Goal: Information Seeking & Learning: Learn about a topic

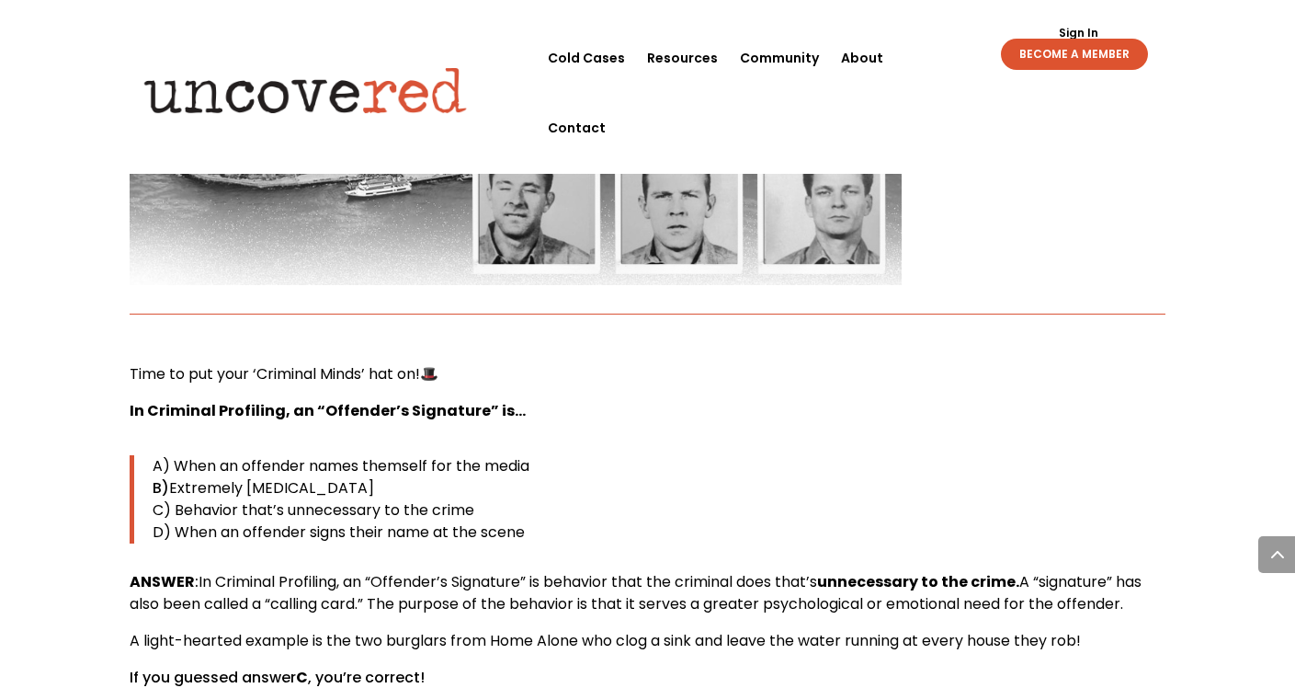
scroll to position [3414, 0]
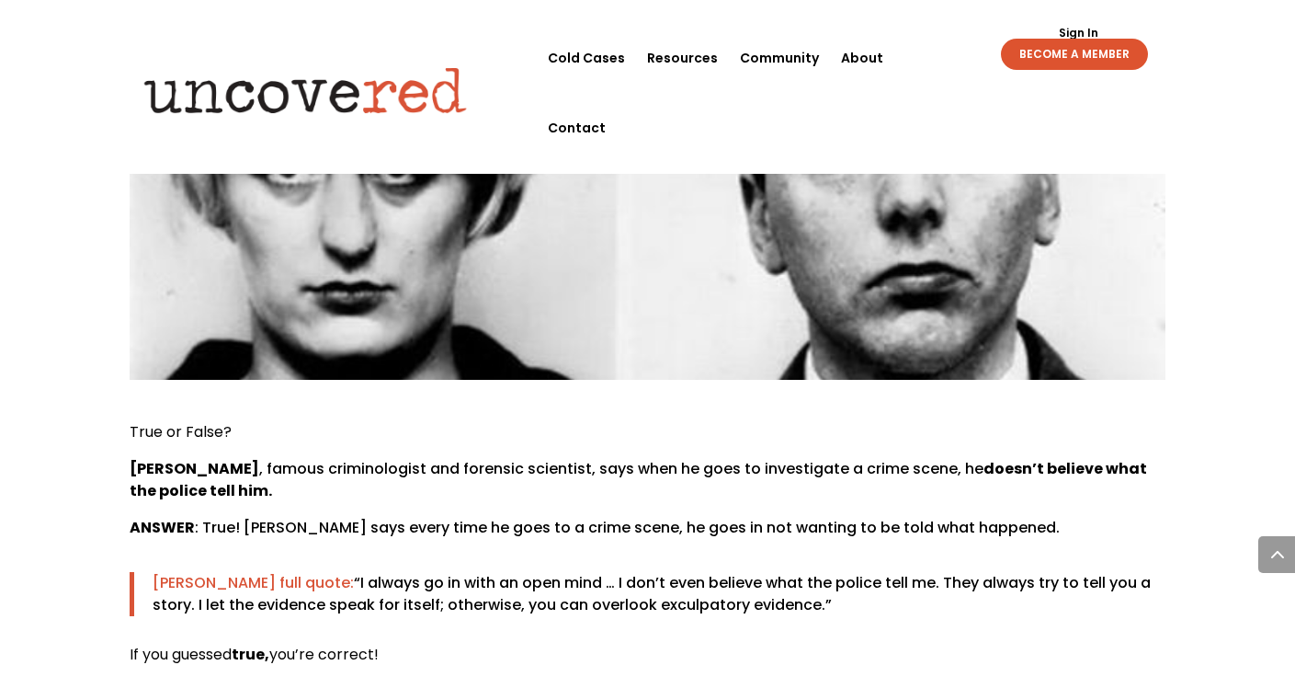
click at [752, 458] on p "[PERSON_NAME] , famous criminologist and forensic scientist, says when he goes …" at bounding box center [648, 487] width 1036 height 59
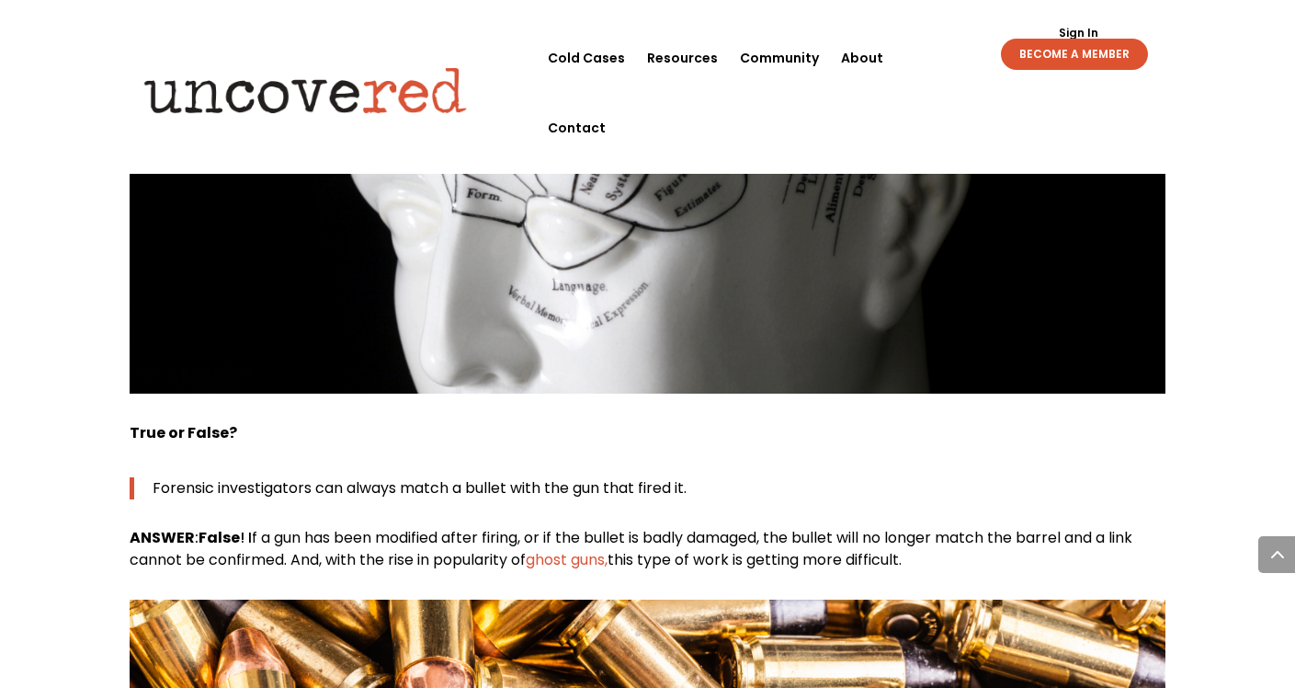
click at [381, 425] on div "True or False? Forensic investigators can always match a bullet with the gun th…" at bounding box center [648, 496] width 1036 height 149
click at [322, 430] on div "True or False? Forensic investigators can always match a bullet with the gun th…" at bounding box center [648, 496] width 1036 height 149
drag, startPoint x: 202, startPoint y: 444, endPoint x: 770, endPoint y: 454, distance: 567.4
click at [770, 527] on p "ANSWER : False ! I f a gun has been modified after firing, or if the bullet is …" at bounding box center [648, 549] width 1036 height 44
copy p "False ! I f a gun has been modified after firing, or if the bullet is badly dam…"
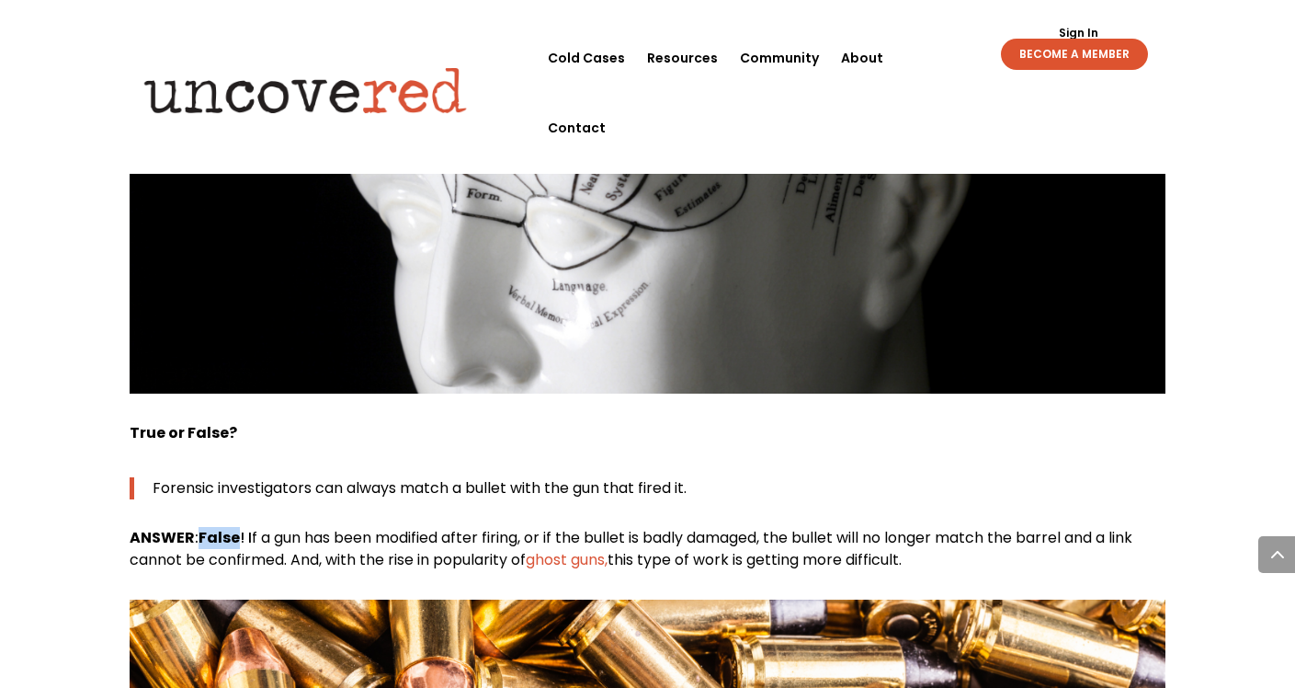
scroll to position [11503, 0]
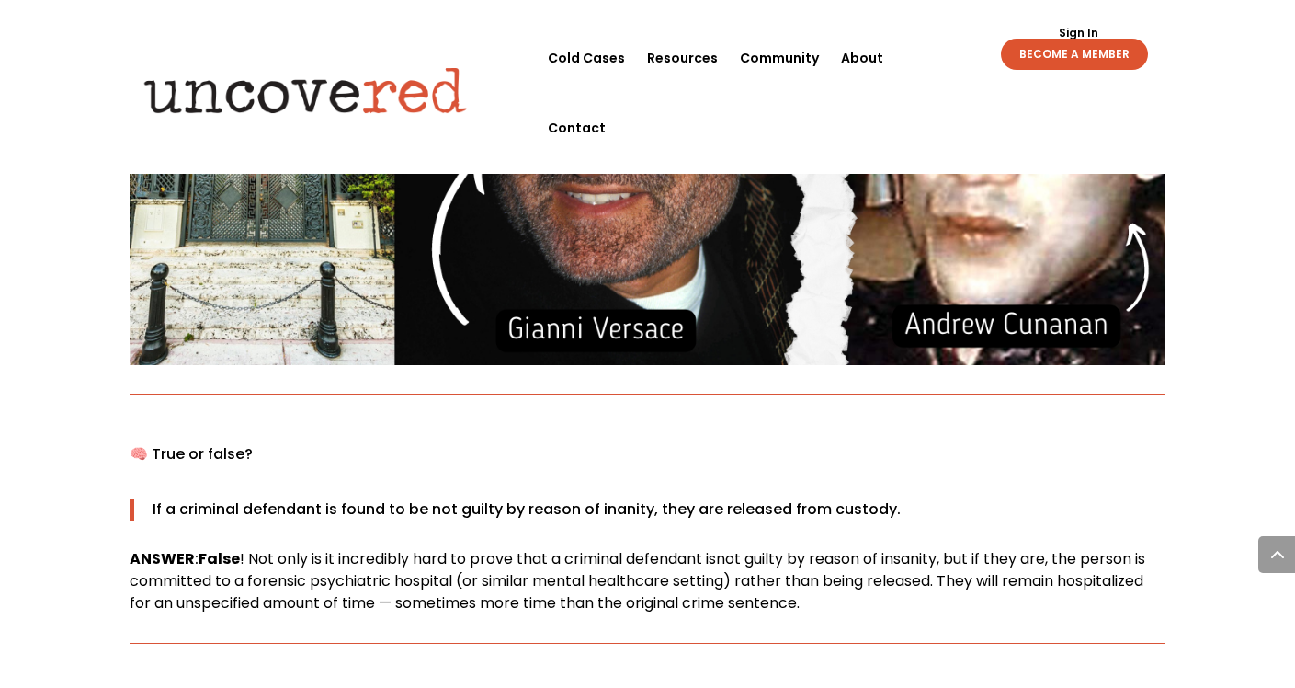
click at [508, 443] on div "🧠 True or false? If a criminal defendant is found to be not guilty by reason of…" at bounding box center [648, 528] width 1036 height 171
drag, startPoint x: 152, startPoint y: 394, endPoint x: 542, endPoint y: 349, distance: 393.3
click at [542, 443] on div "🧠 True or false? If a criminal defendant is found to be not guilty by reason of…" at bounding box center [648, 528] width 1036 height 171
click at [339, 498] on p "If a criminal defendant is found to be not guilty by reason of inanity, they ar…" at bounding box center [659, 509] width 1013 height 22
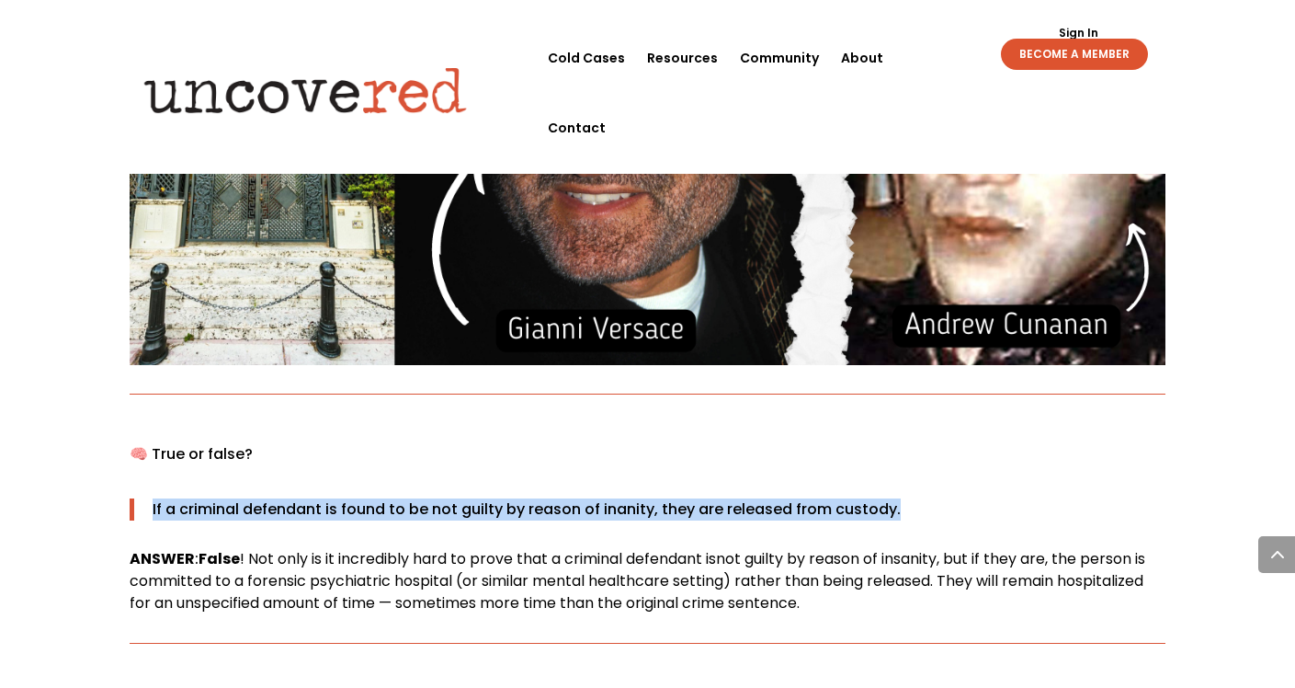
drag, startPoint x: 152, startPoint y: 396, endPoint x: 888, endPoint y: 410, distance: 736.6
click at [888, 498] on p "If a criminal defendant is found to be not guilty by reason of inanity, they ar…" at bounding box center [659, 509] width 1013 height 22
copy p "If a criminal defendant is found to be not guilty by reason of inanity, they ar…"
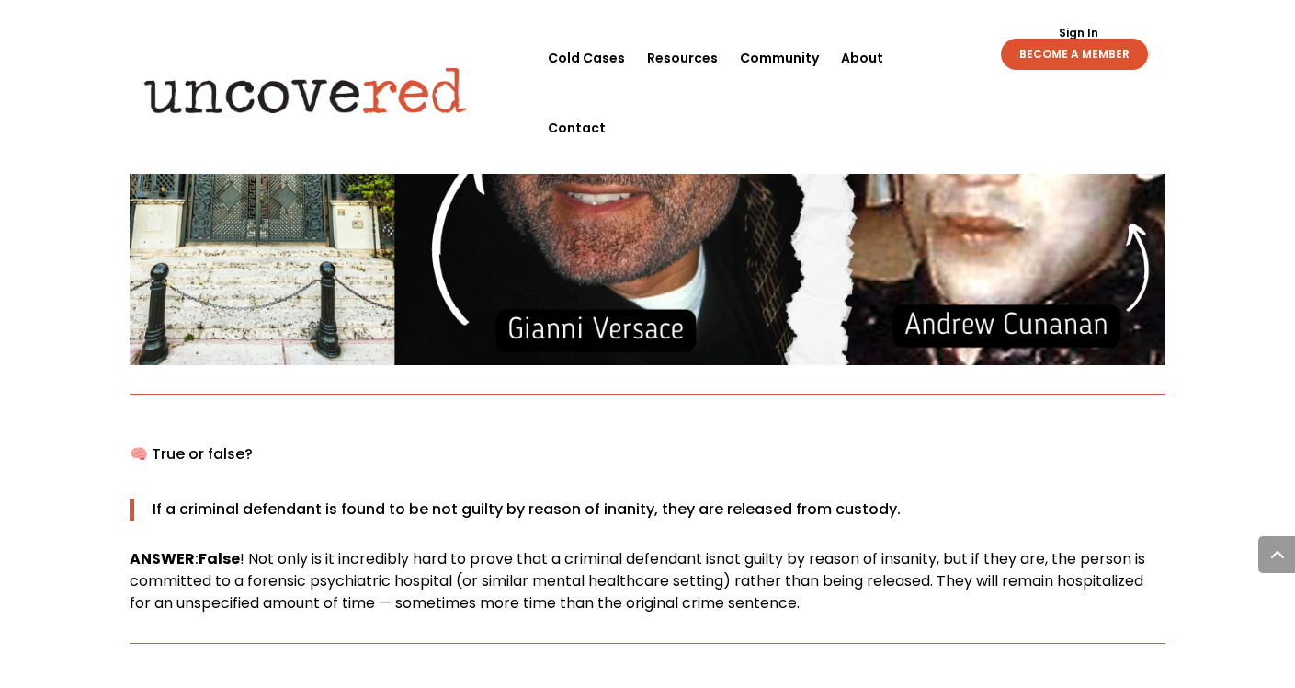
click at [218, 548] on b "False" at bounding box center [219, 558] width 41 height 21
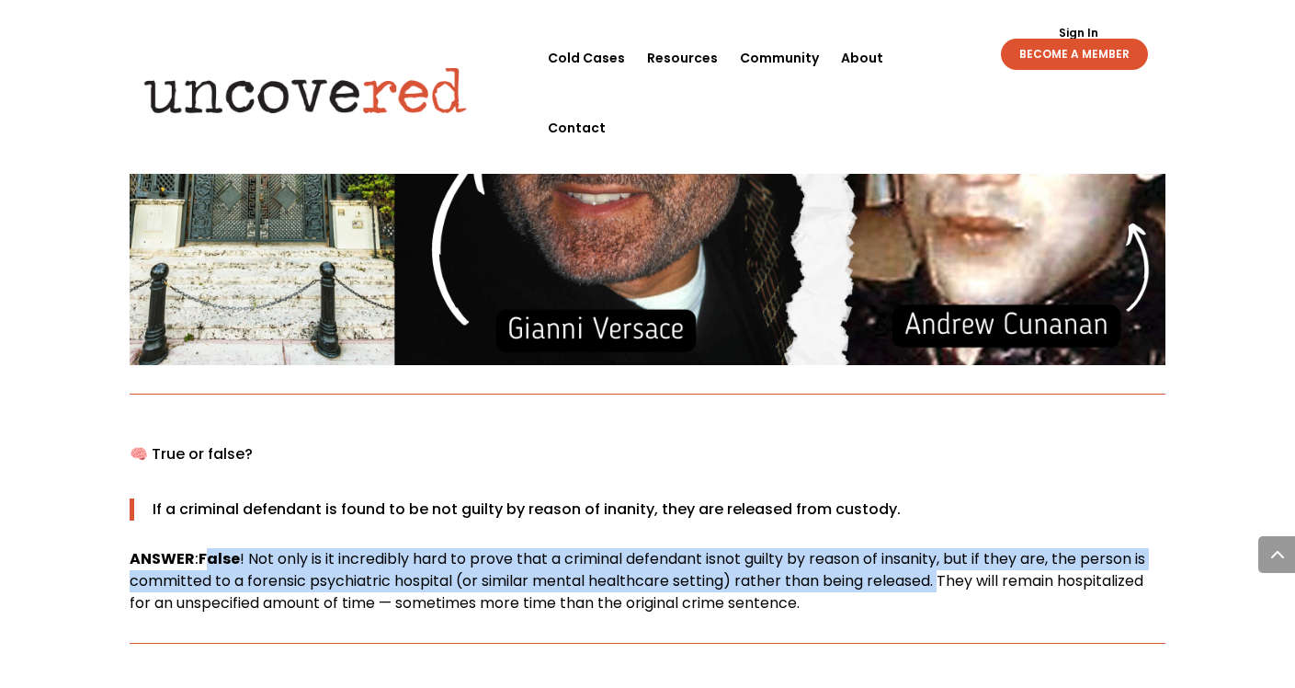
drag, startPoint x: 205, startPoint y: 447, endPoint x: 943, endPoint y: 464, distance: 738.5
click at [943, 548] on p "ANSWER : False ! Not only is it incredibly hard to prove that a criminal defend…" at bounding box center [648, 581] width 1036 height 66
copy p "alse ! Not only is it incredibly hard to prove that a criminal defendant is not…"
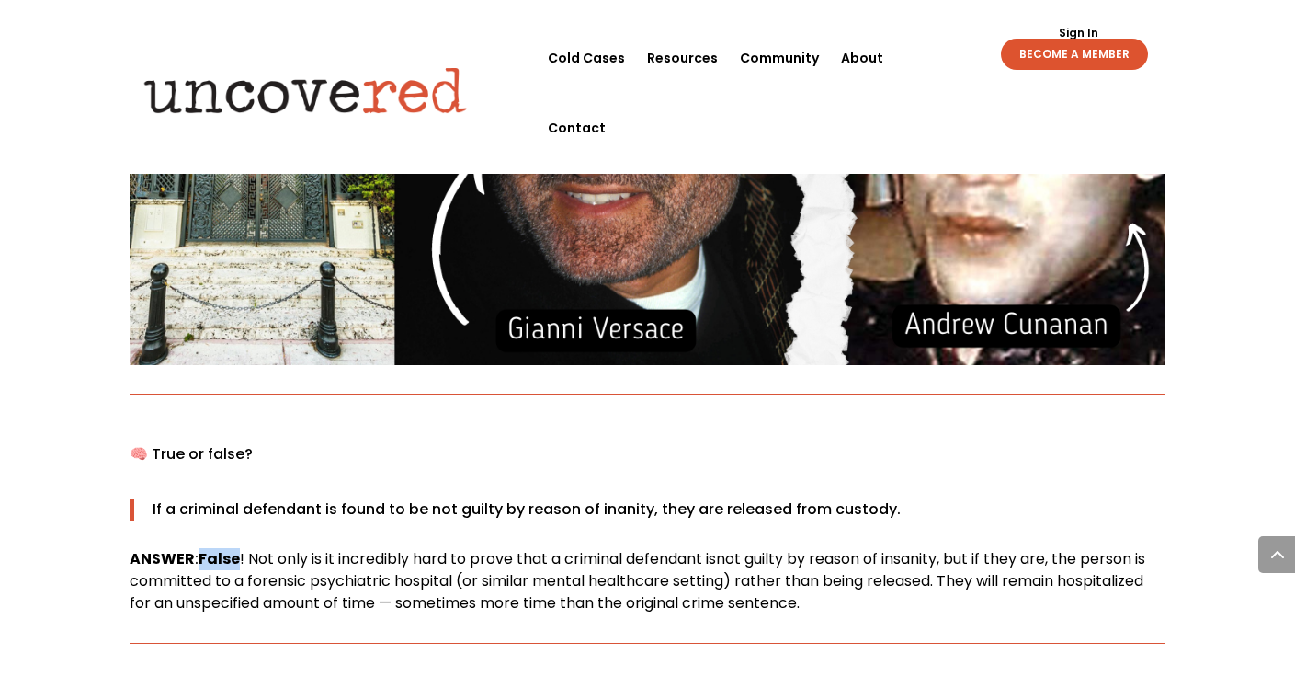
scroll to position [3414, 0]
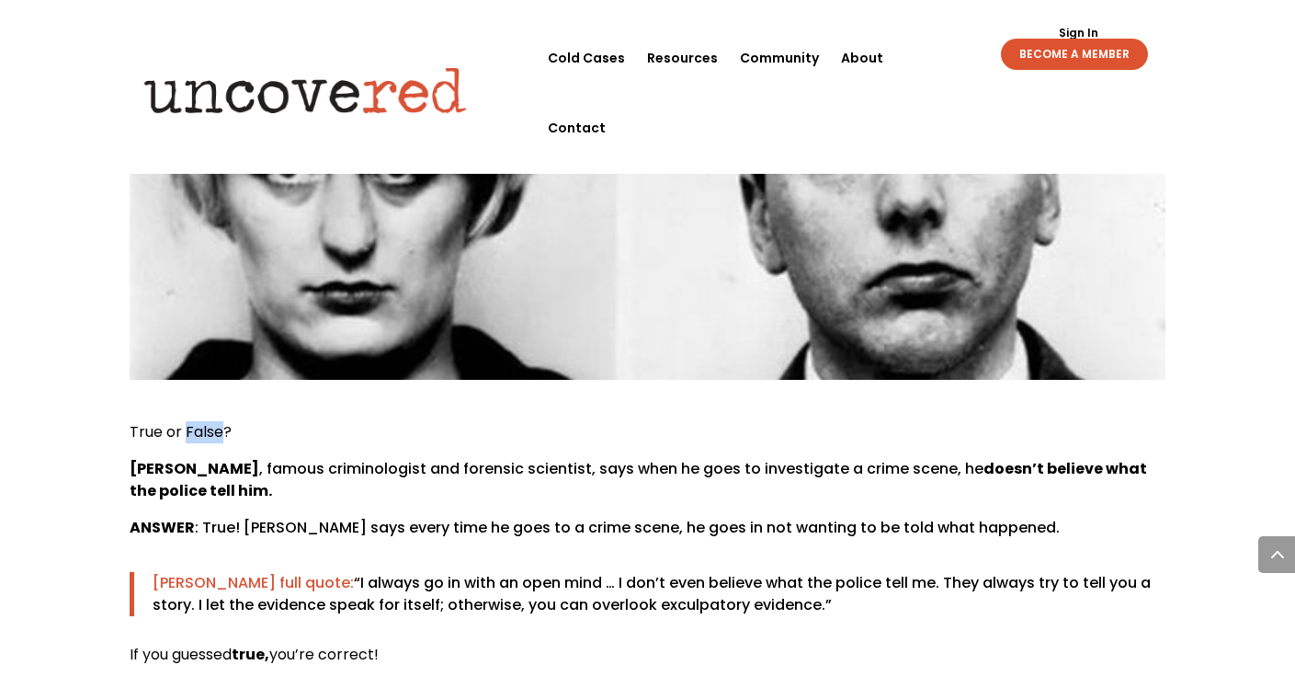
click at [746, 191] on img at bounding box center [648, 186] width 1036 height 387
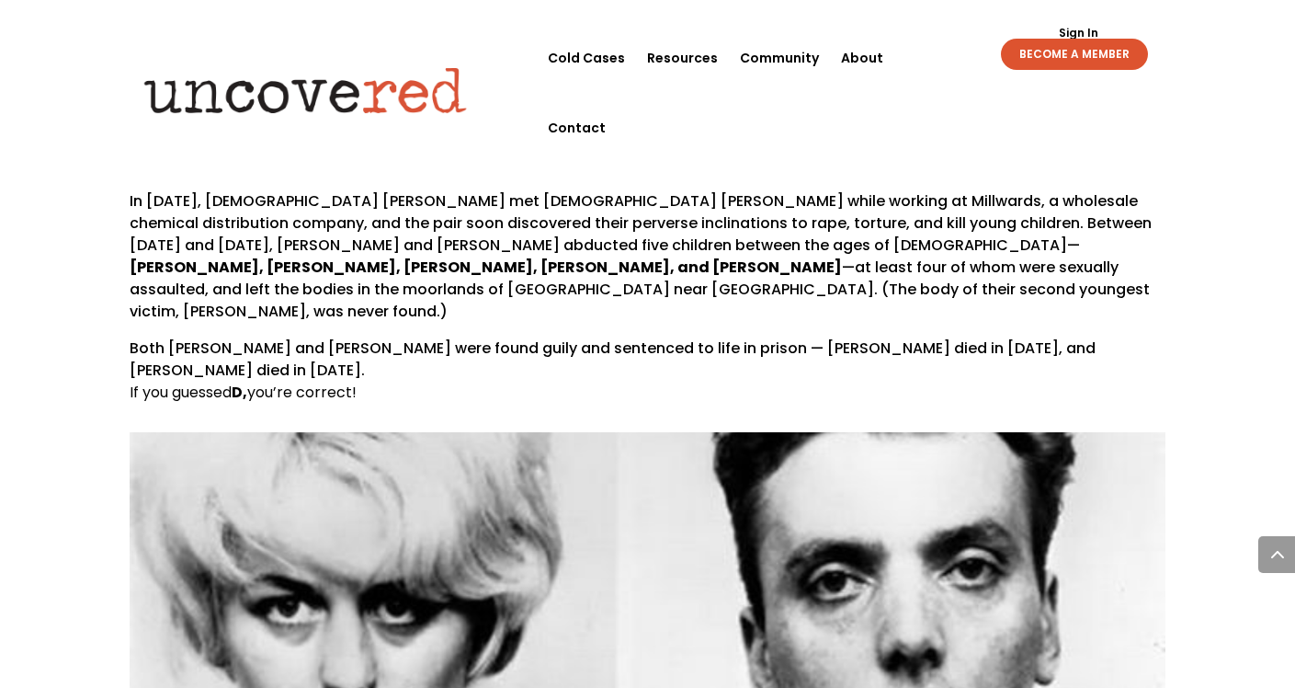
scroll to position [3034, 0]
